Goal: Transaction & Acquisition: Purchase product/service

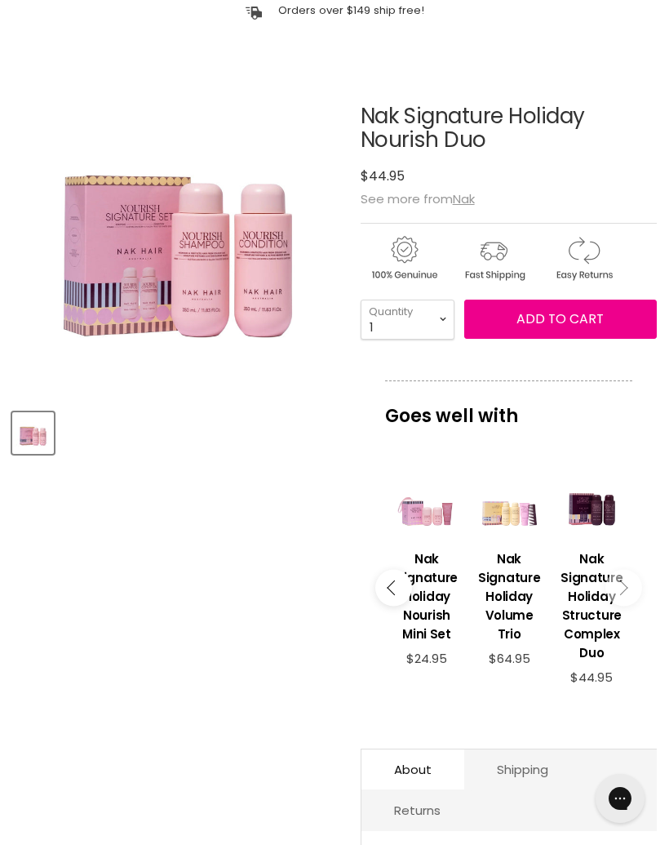
scroll to position [162, 0]
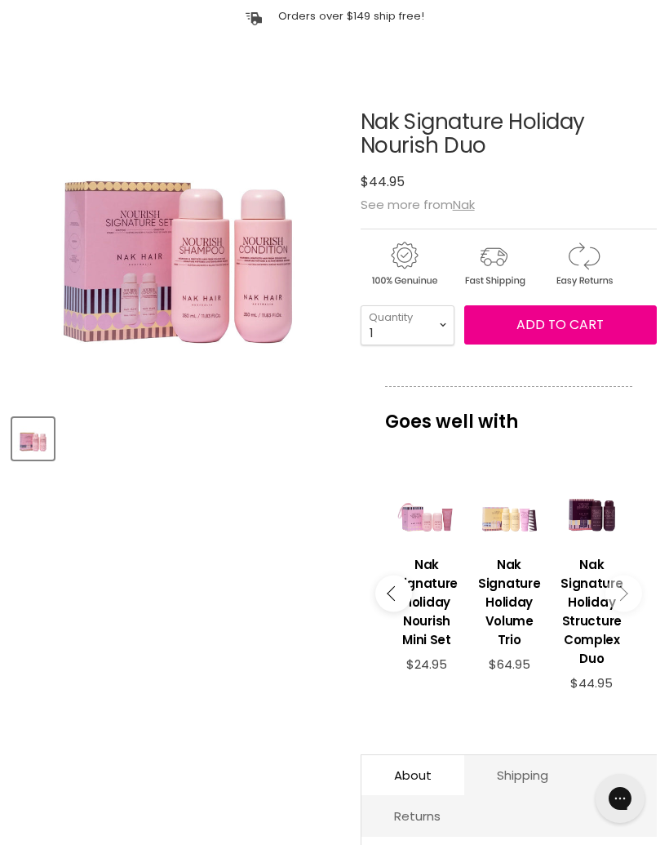
click at [623, 599] on icon "Main content" at bounding box center [620, 593] width 15 height 15
click at [618, 594] on button "Main content" at bounding box center [624, 593] width 37 height 37
click at [397, 601] on icon "Main content" at bounding box center [394, 593] width 15 height 15
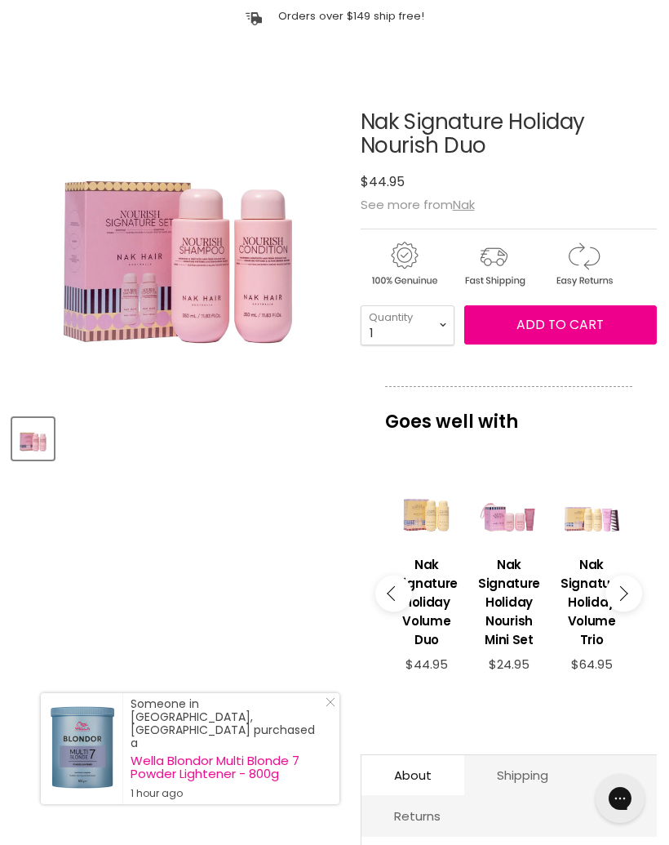
click at [394, 598] on icon "Main content" at bounding box center [394, 593] width 15 height 15
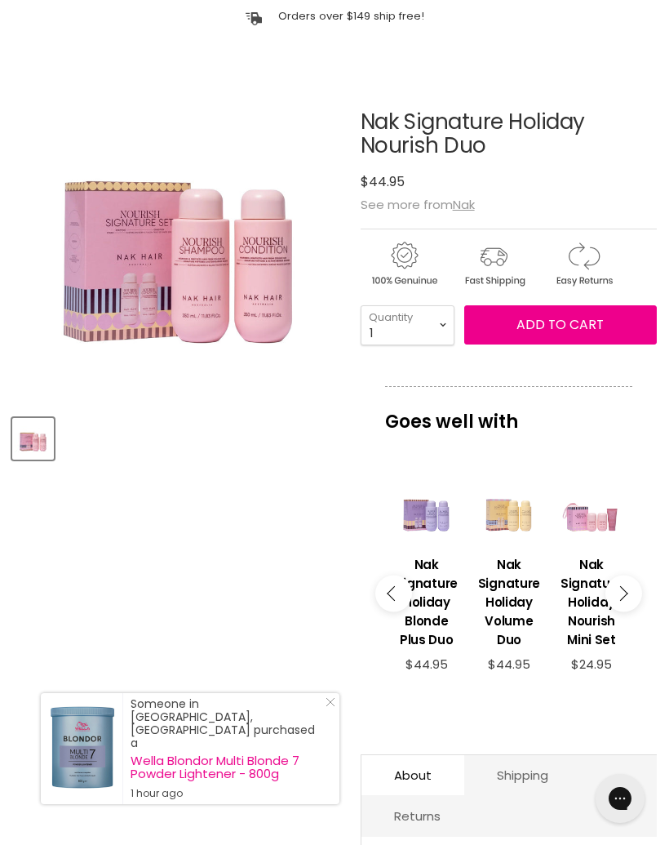
click at [393, 601] on icon "Main content" at bounding box center [394, 593] width 15 height 15
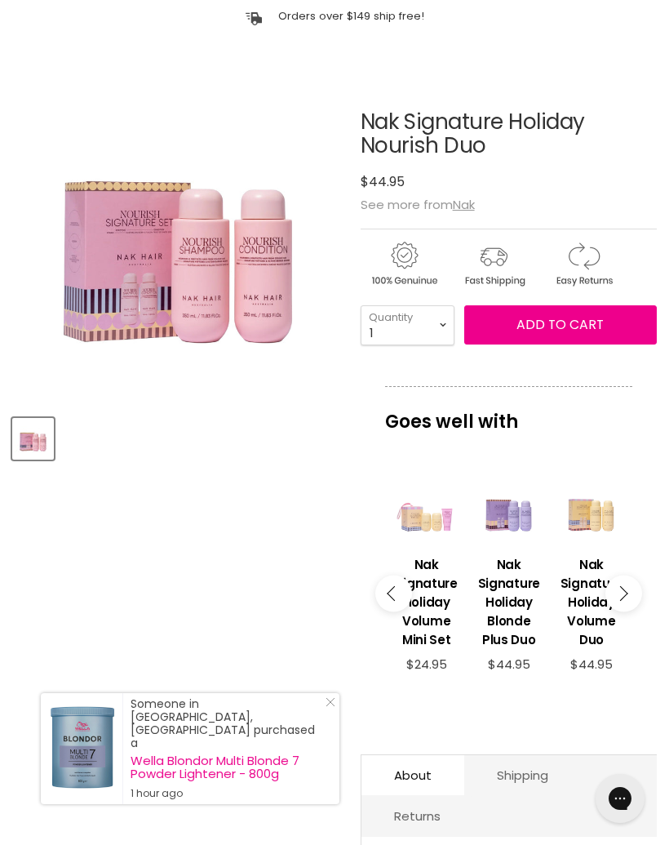
click at [396, 599] on icon "Main content" at bounding box center [394, 593] width 15 height 15
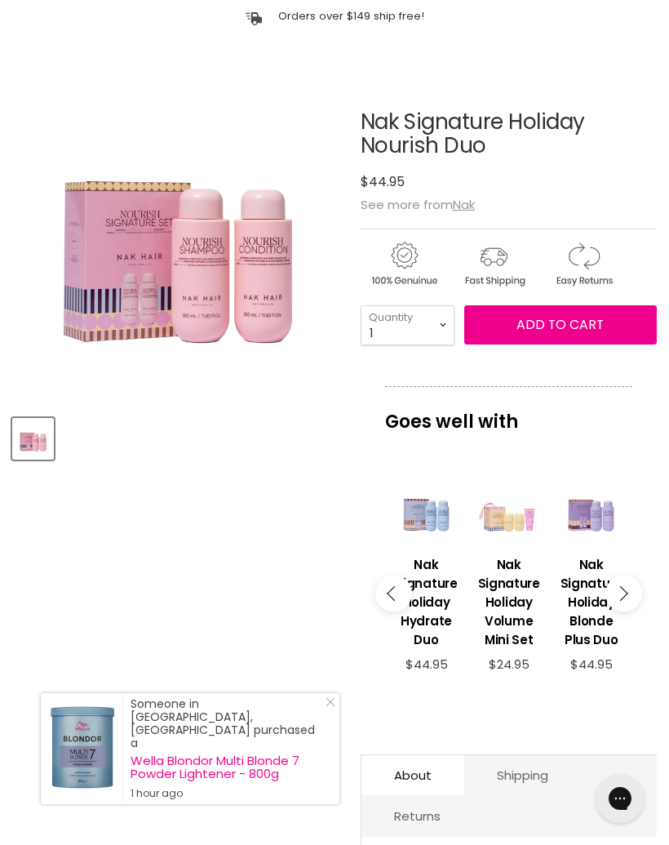
click at [396, 598] on icon "Main content" at bounding box center [394, 593] width 15 height 15
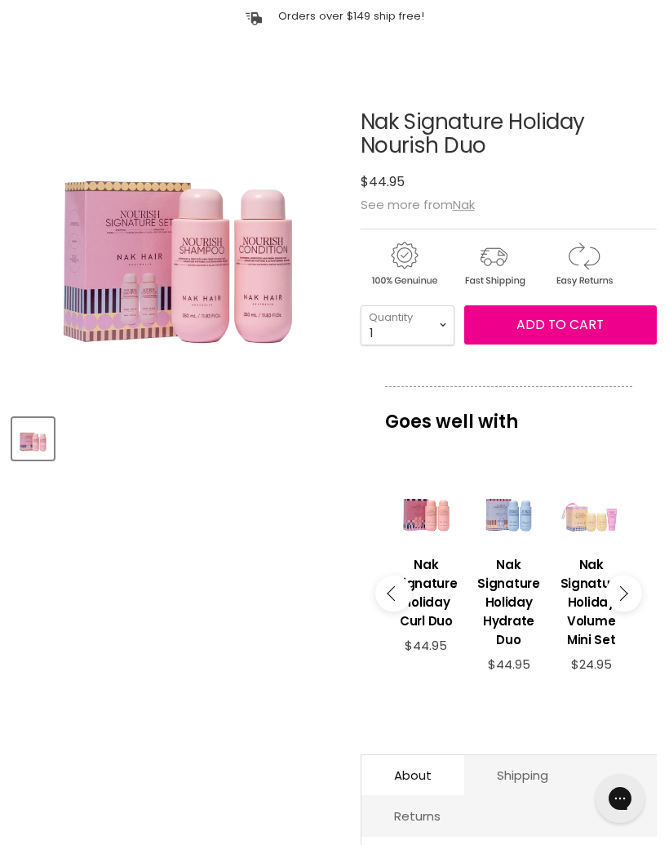
click at [397, 605] on button "Main content" at bounding box center [393, 593] width 37 height 37
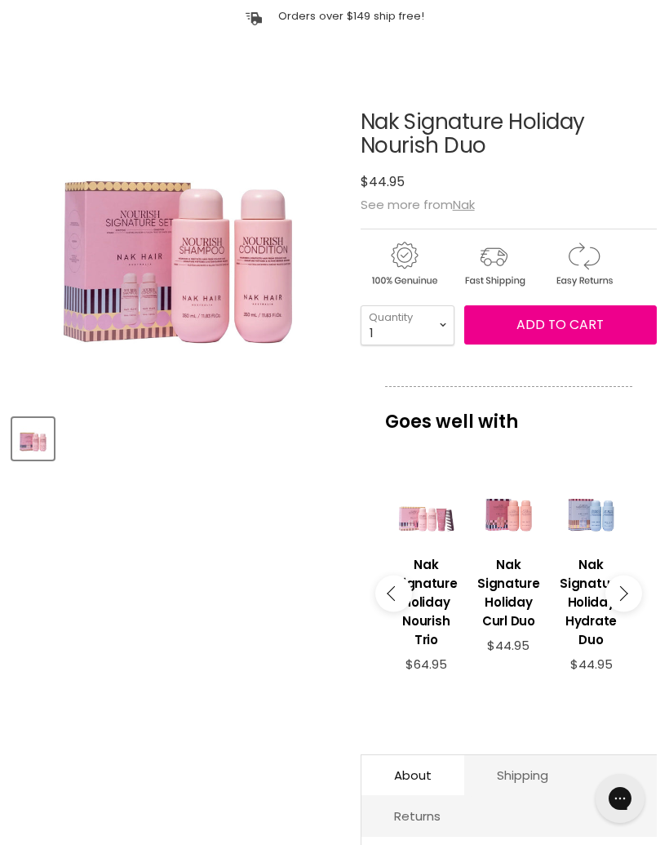
click at [390, 599] on icon "Main content" at bounding box center [394, 593] width 15 height 15
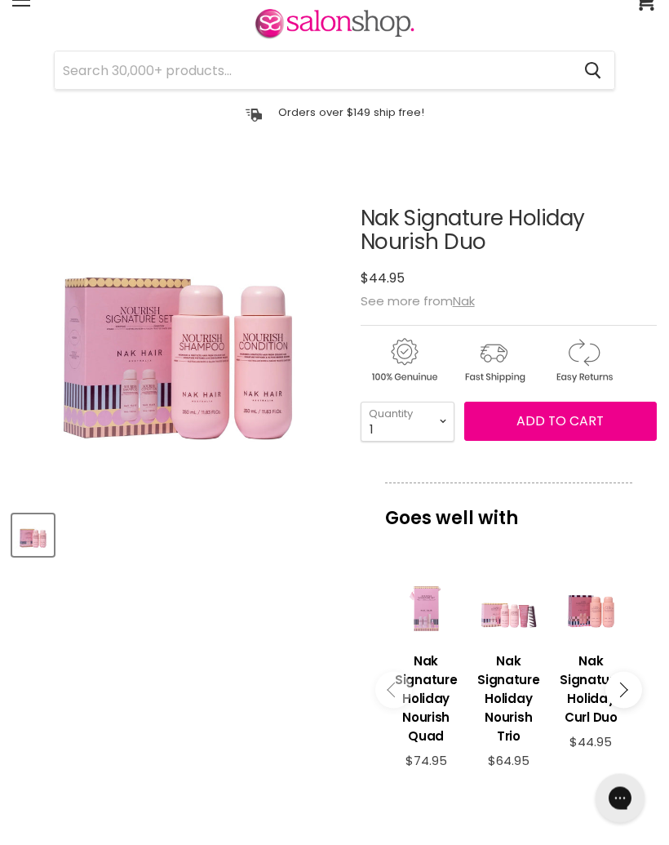
scroll to position [0, 0]
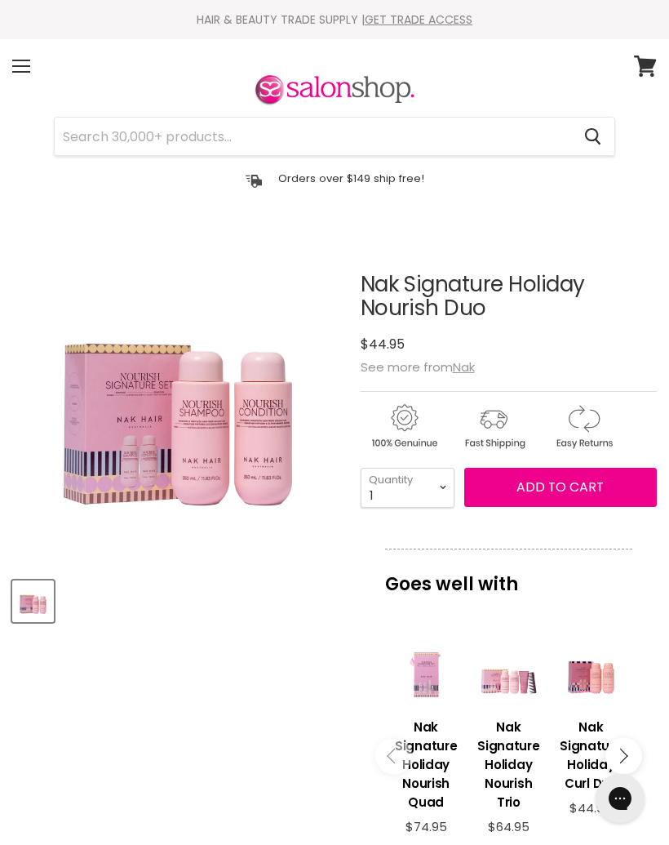
click at [561, 485] on span "Add to cart" at bounding box center [560, 486] width 87 height 19
click at [557, 485] on span "Add to cart" at bounding box center [560, 486] width 87 height 19
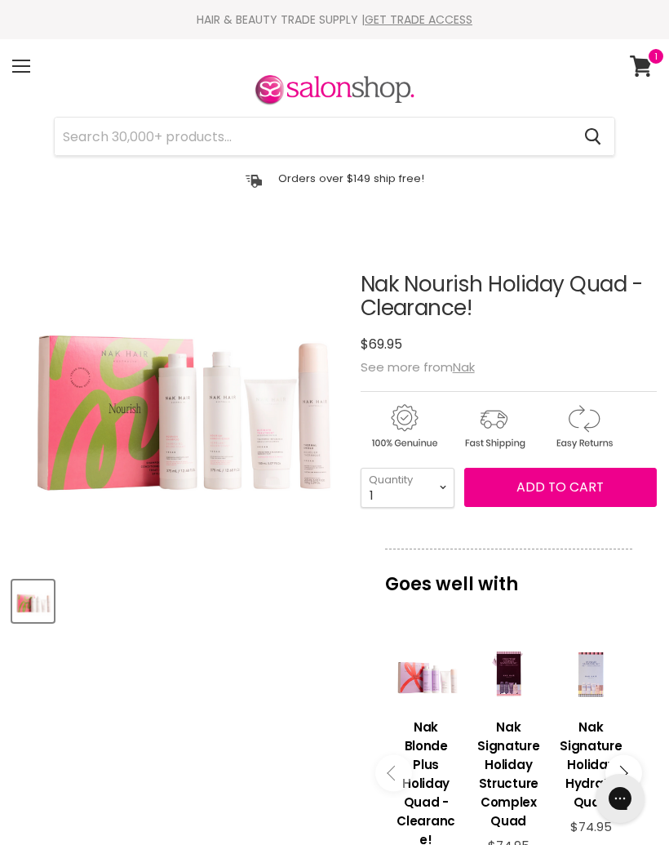
click at [429, 306] on h1 "Nak Nourish Holiday Quad - Clearance!" at bounding box center [509, 296] width 296 height 47
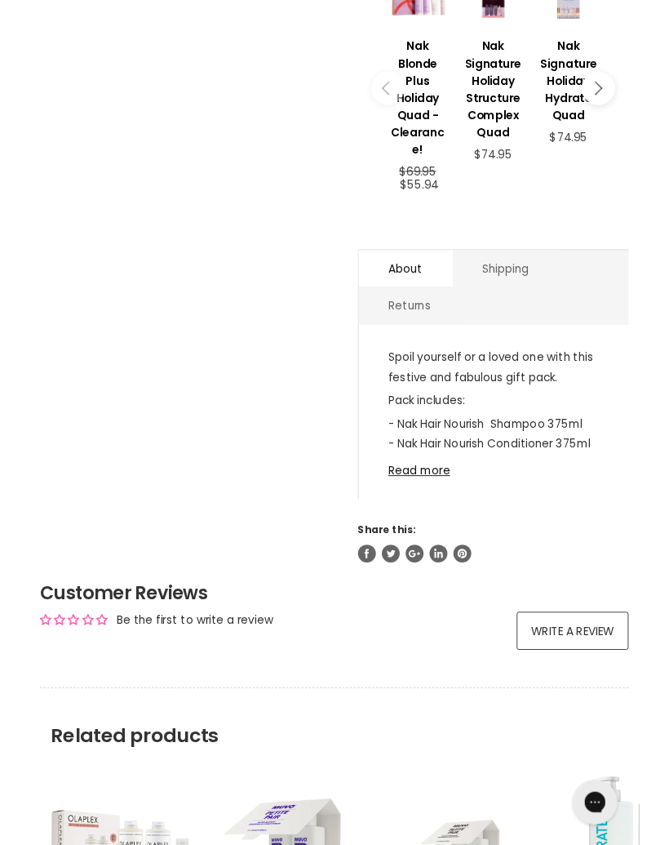
scroll to position [676, 0]
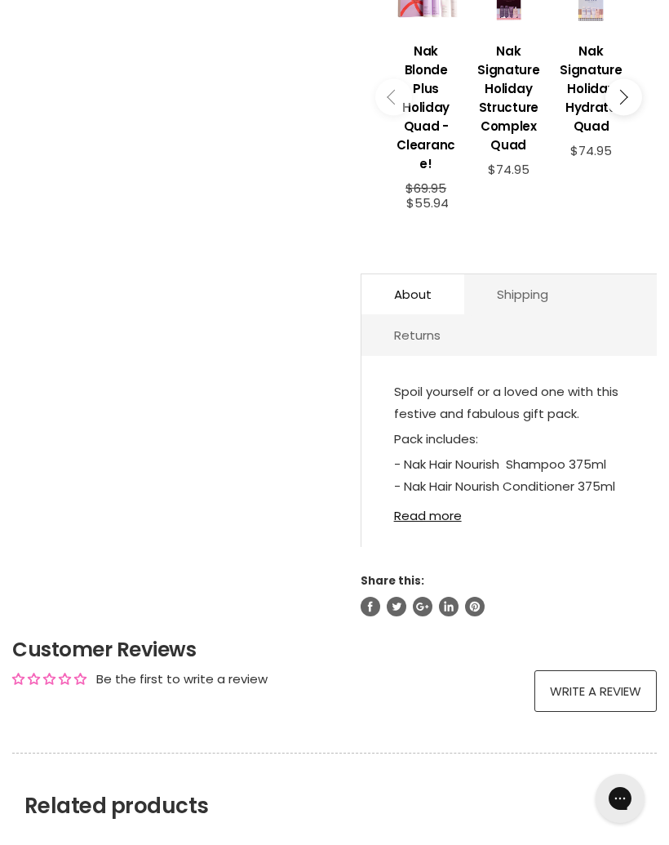
click at [424, 522] on link "Read more" at bounding box center [509, 511] width 230 height 24
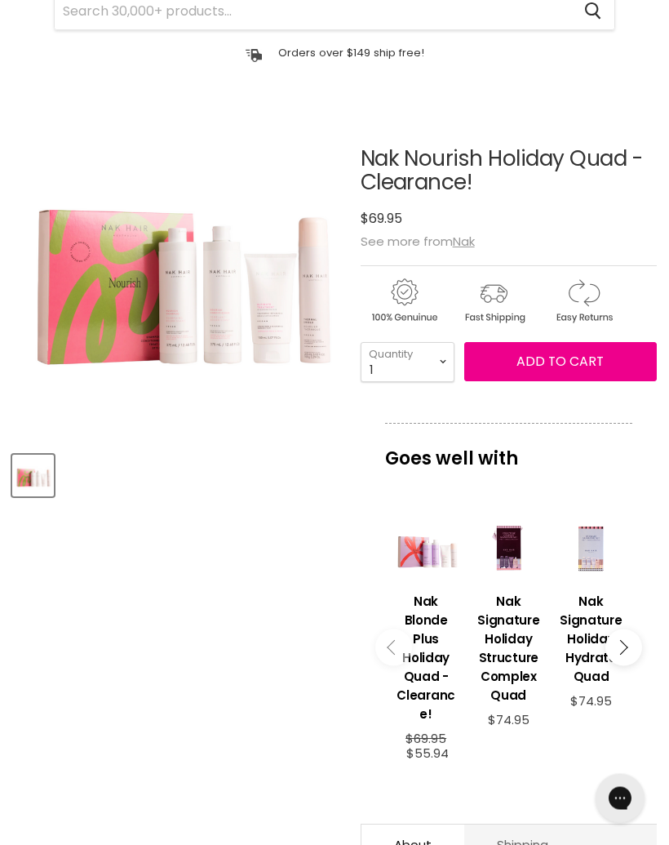
scroll to position [0, 0]
